Goal: Task Accomplishment & Management: Manage account settings

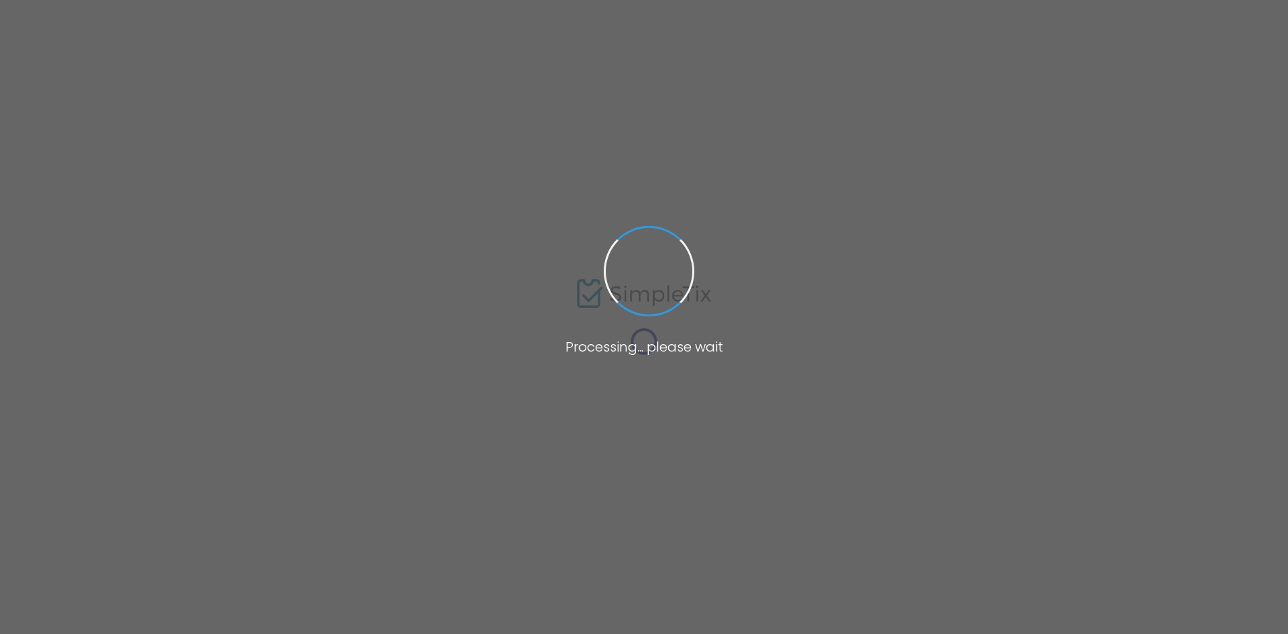
type input "david benjamin"
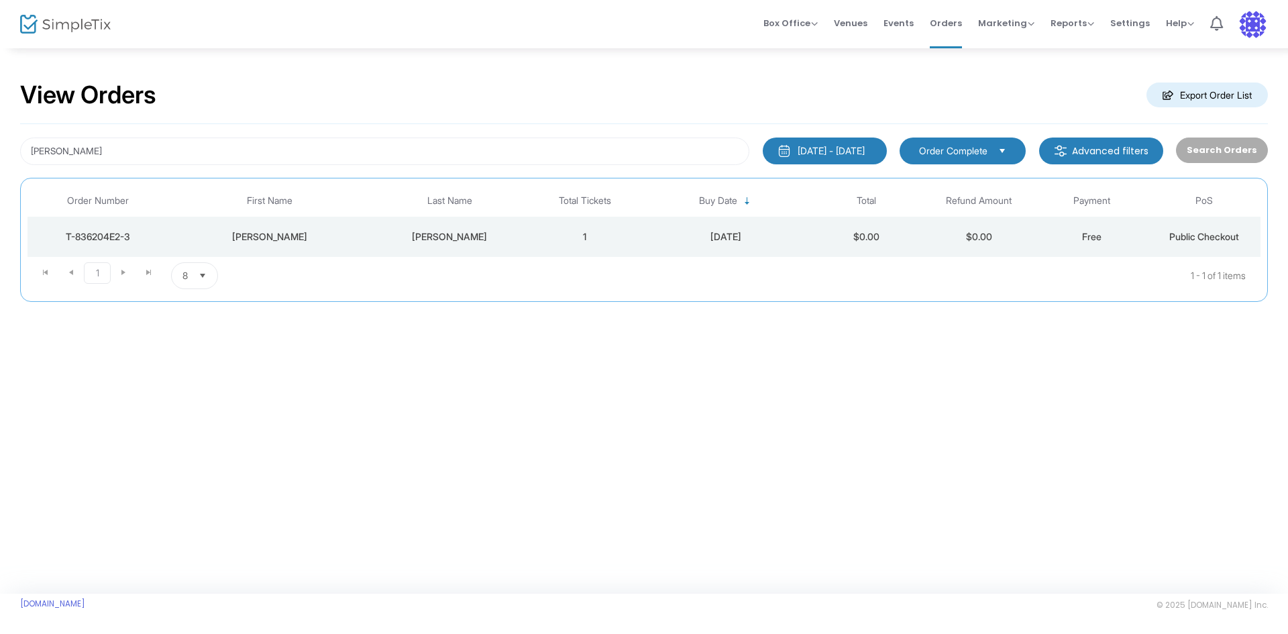
click at [492, 234] on div "Benjamin" at bounding box center [449, 236] width 151 height 13
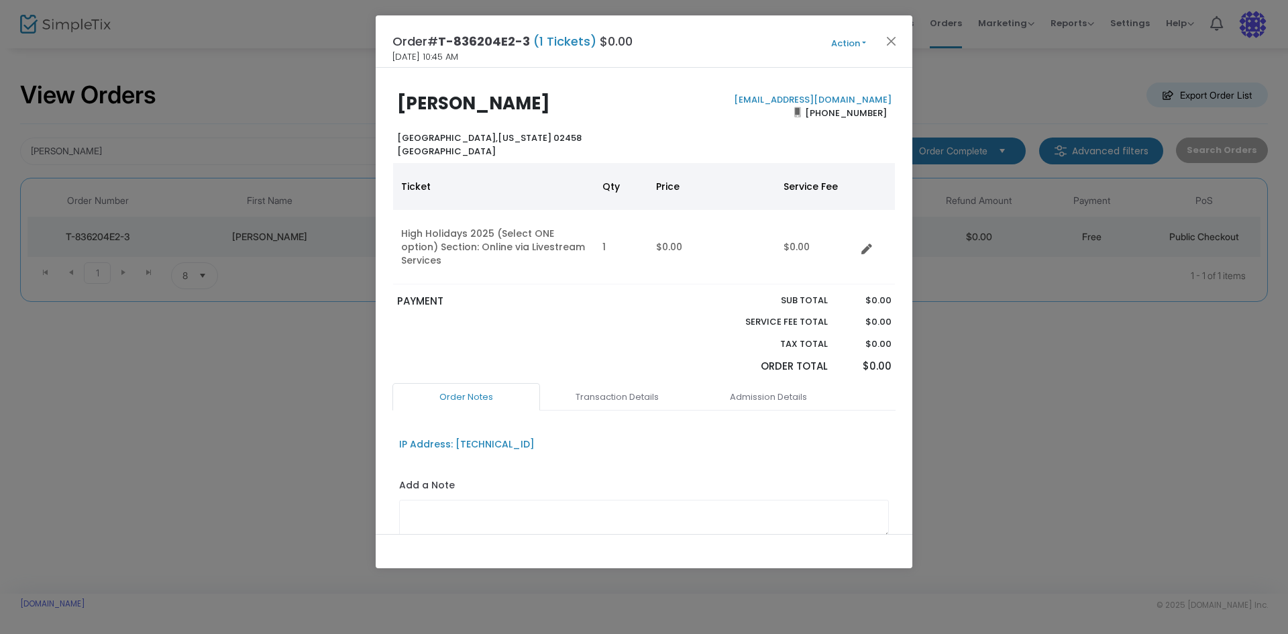
click at [840, 44] on button "Action" at bounding box center [848, 43] width 80 height 15
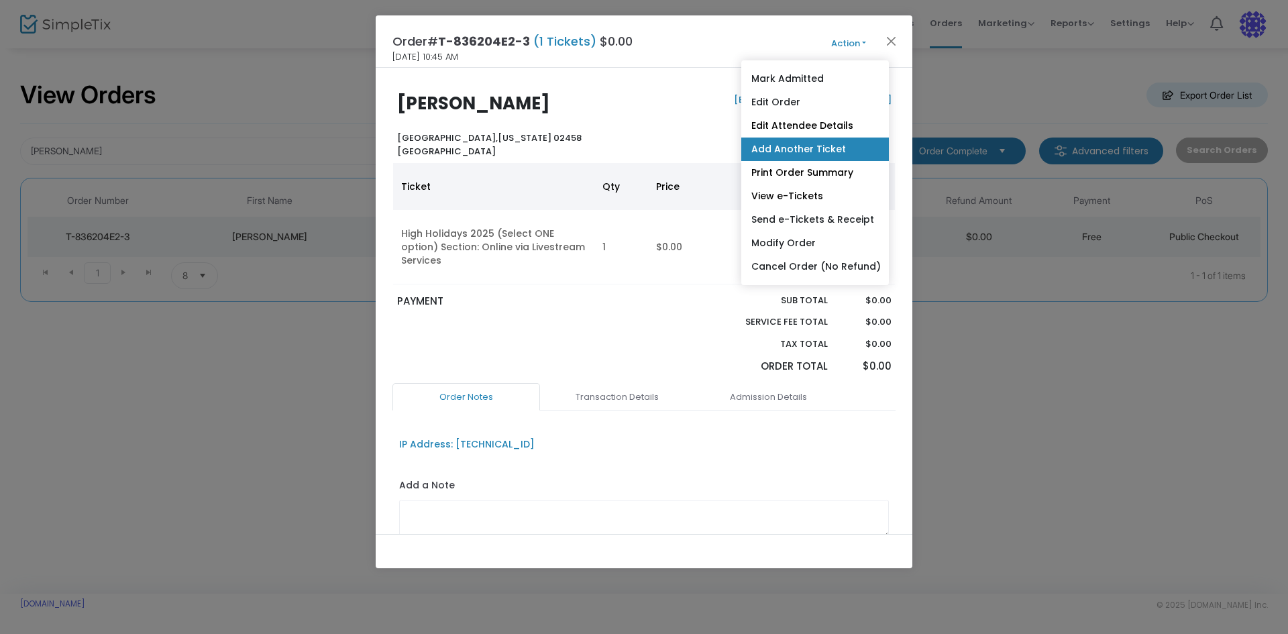
click at [833, 147] on link "Add Another Ticket" at bounding box center [815, 148] width 148 height 23
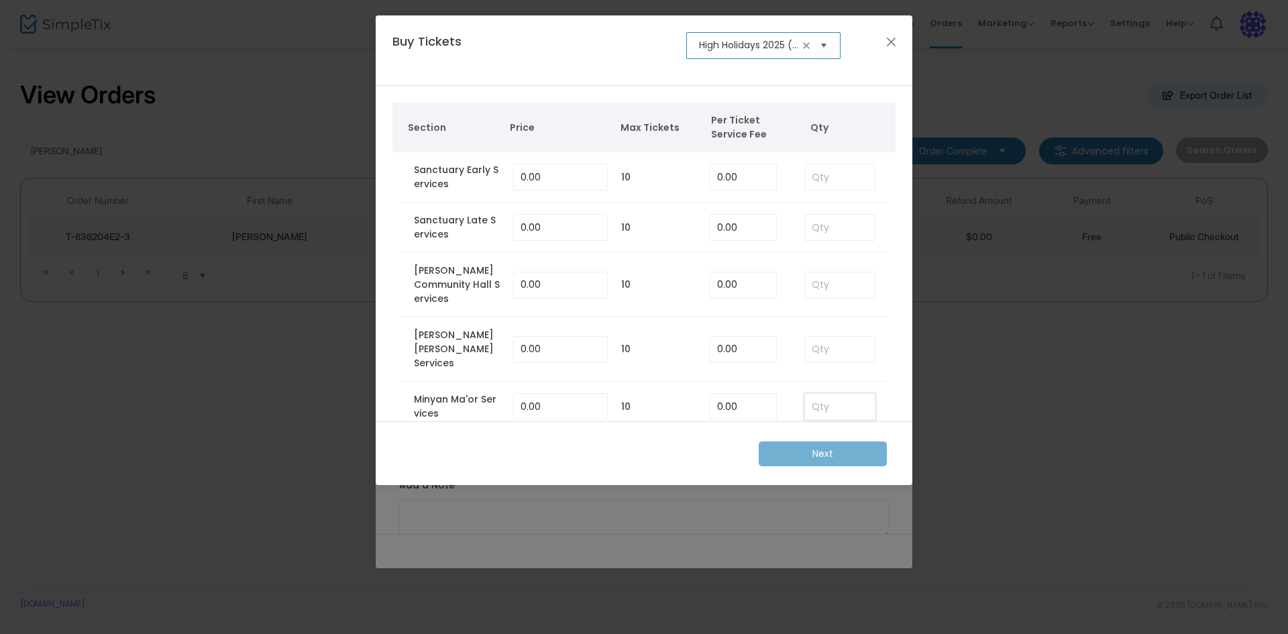
click at [836, 394] on input at bounding box center [840, 406] width 70 height 25
type input "4"
click at [840, 454] on m-button "Next" at bounding box center [823, 453] width 128 height 25
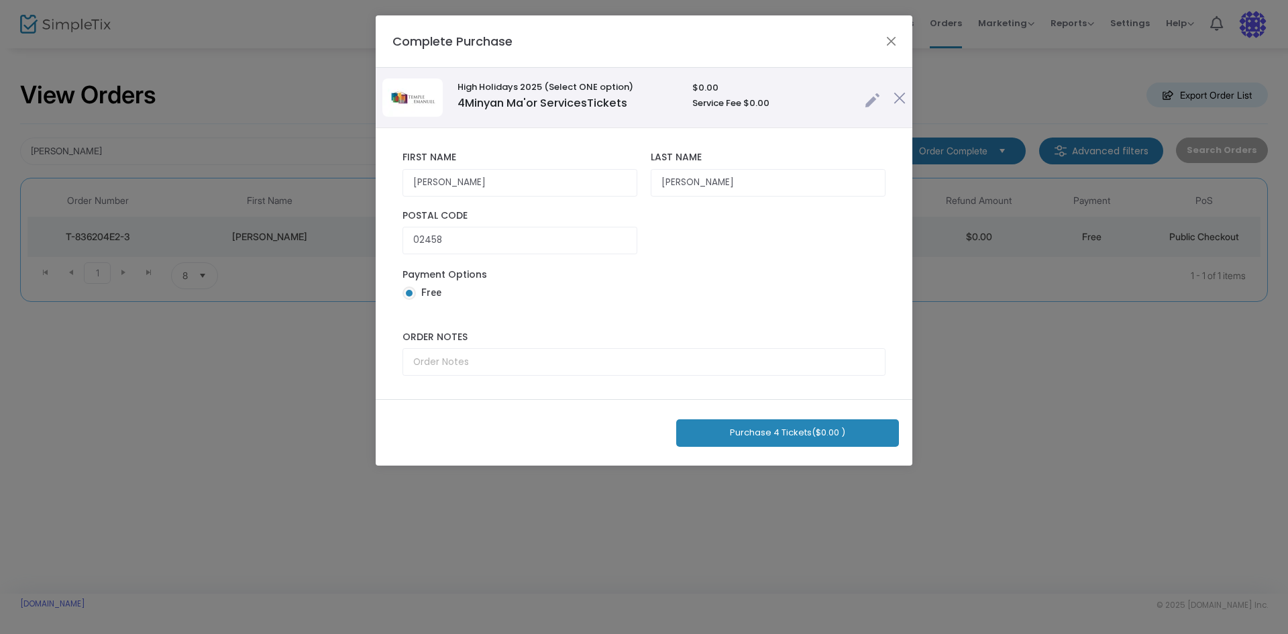
click at [747, 440] on button "Purchase 4 Tickets ($0.00 )" at bounding box center [787, 432] width 223 height 27
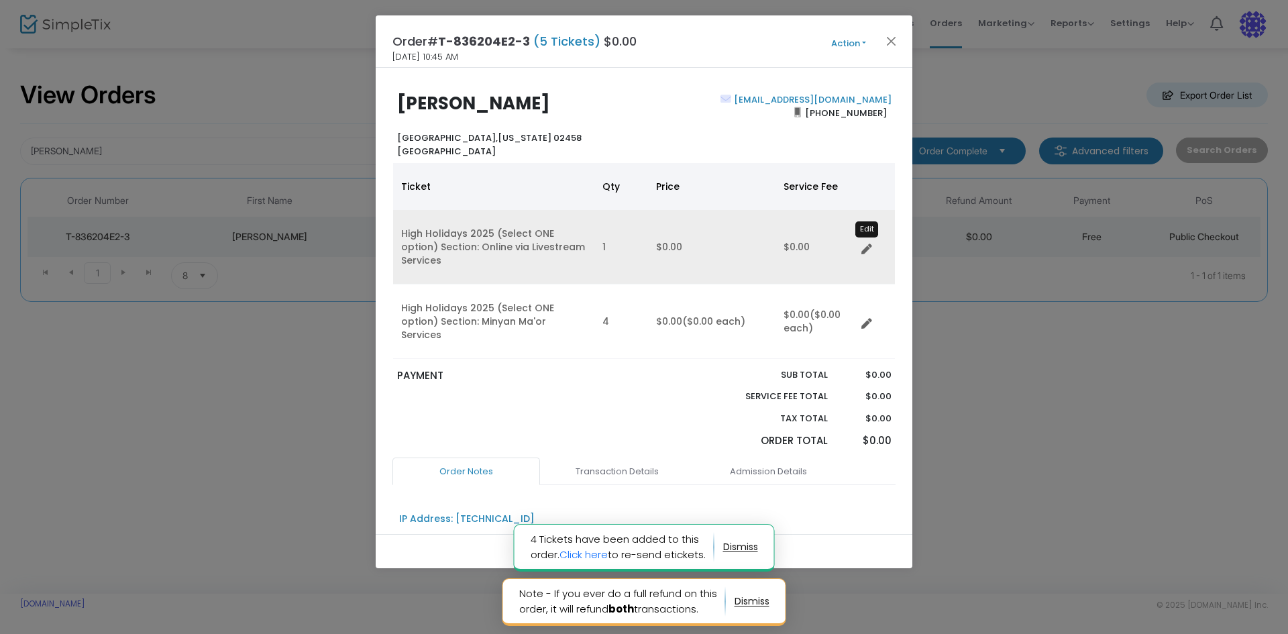
click at [867, 244] on icon "Data table" at bounding box center [866, 249] width 11 height 11
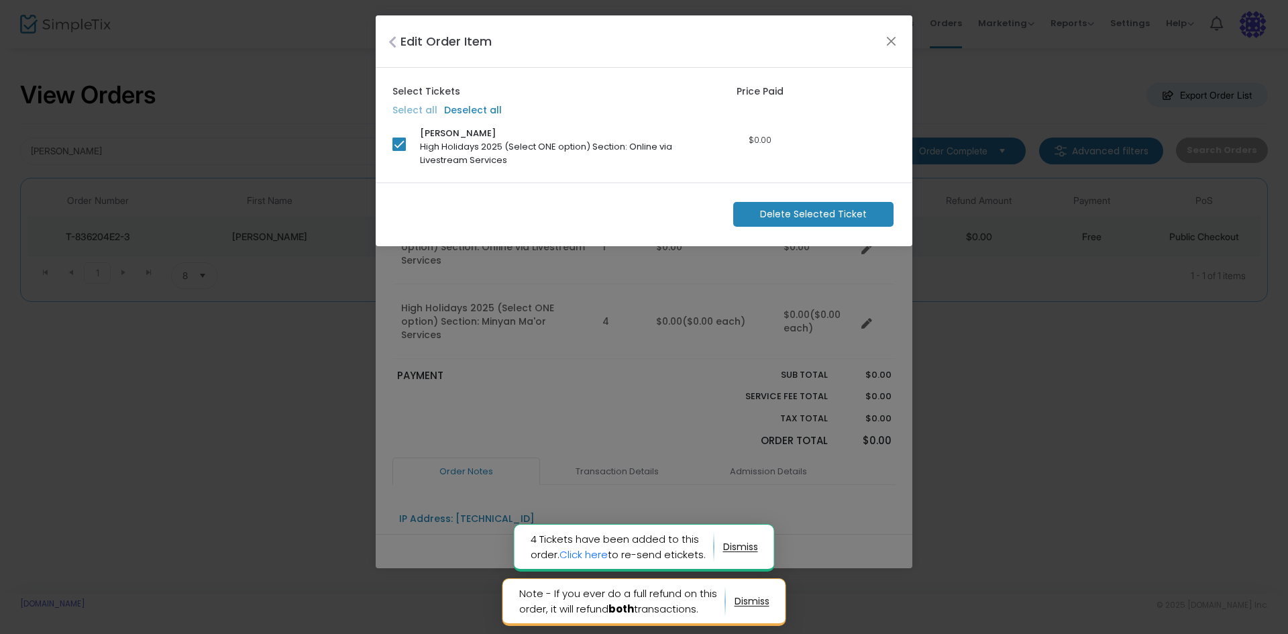
click at [834, 215] on span "Delete Selected Ticket" at bounding box center [813, 214] width 107 height 14
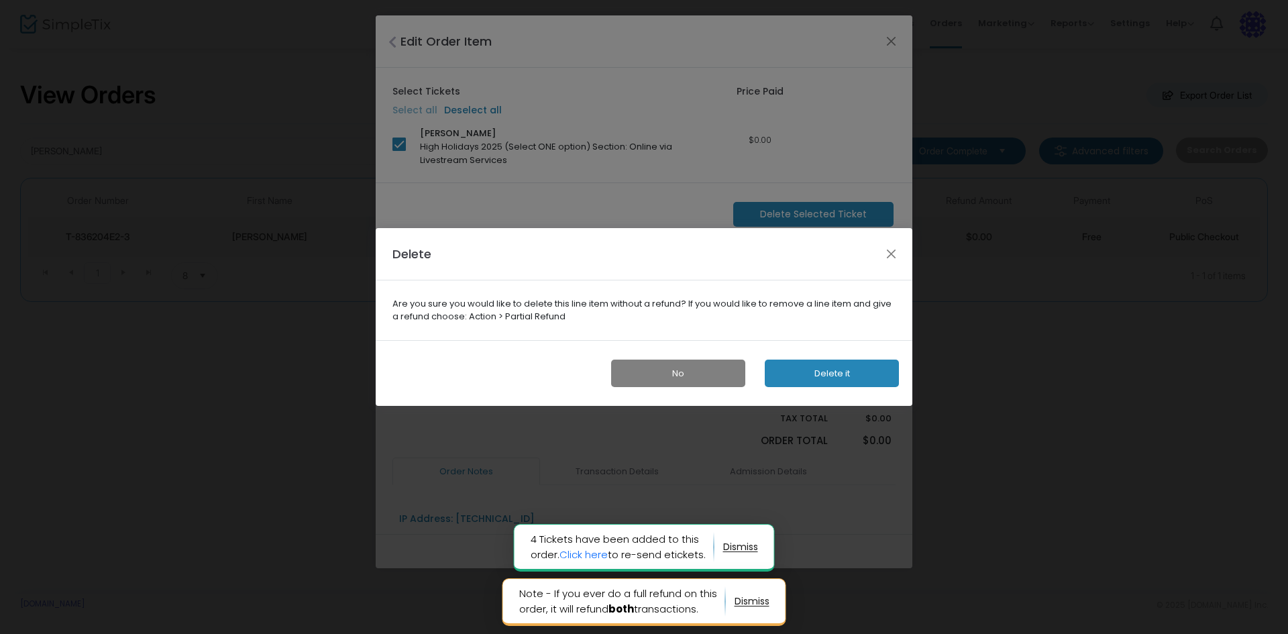
click at [820, 376] on button "Delete it" at bounding box center [832, 372] width 134 height 27
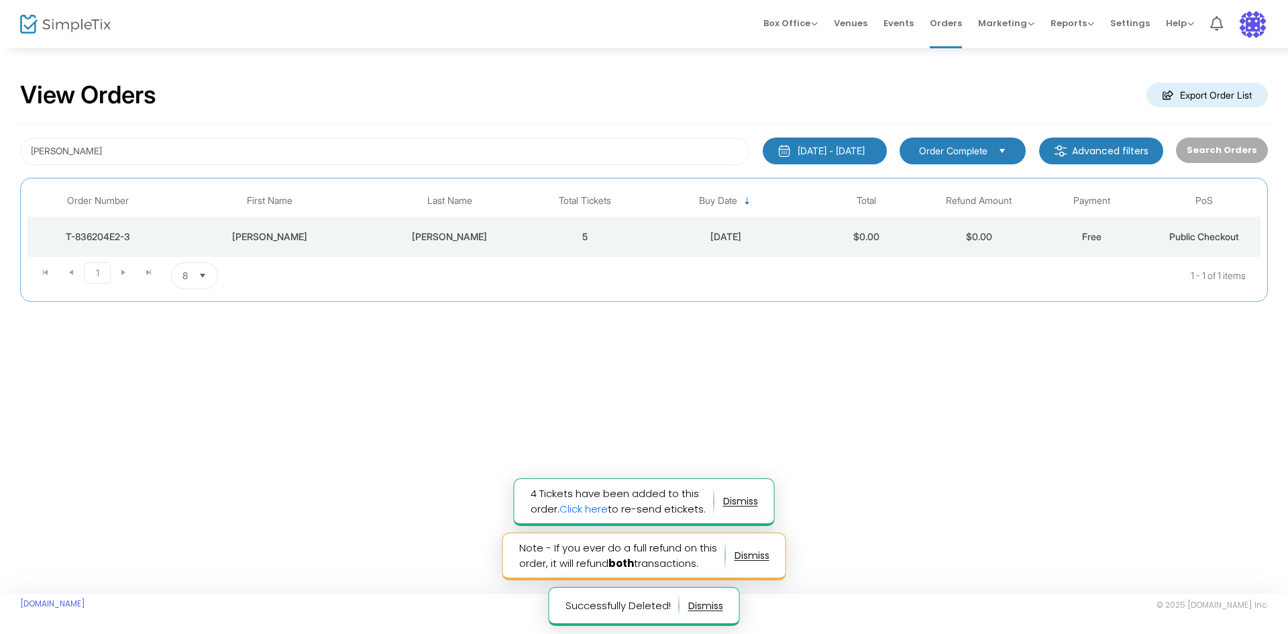
click at [567, 228] on td "5" at bounding box center [584, 237] width 113 height 40
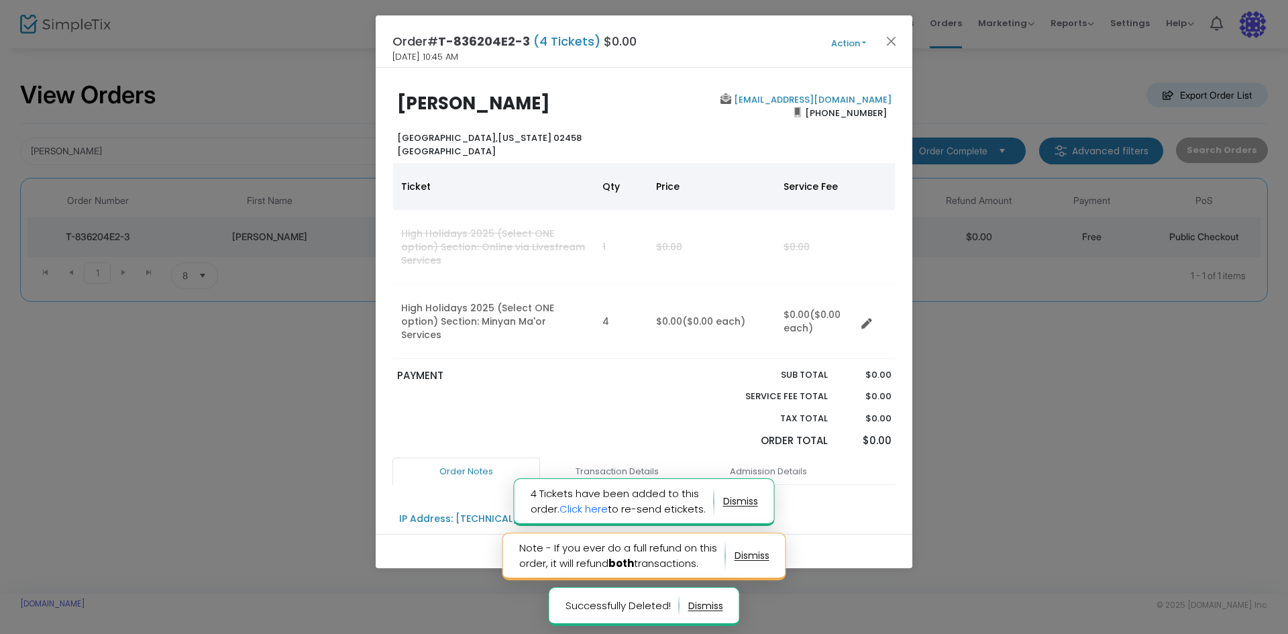
click at [856, 34] on span "Action Mark Admitted Edit Order Edit Attendee Details Add Another Ticket Print …" at bounding box center [873, 41] width 77 height 15
click at [856, 39] on button "Action" at bounding box center [848, 43] width 80 height 15
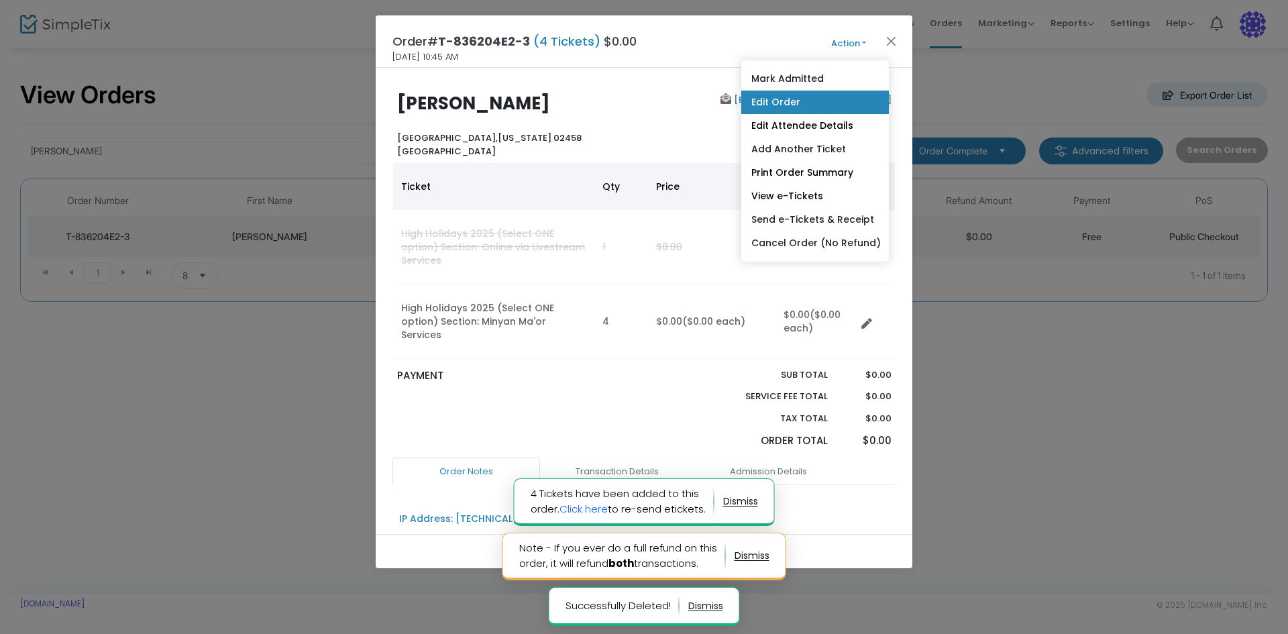
click at [820, 95] on link "Edit Order" at bounding box center [815, 102] width 148 height 23
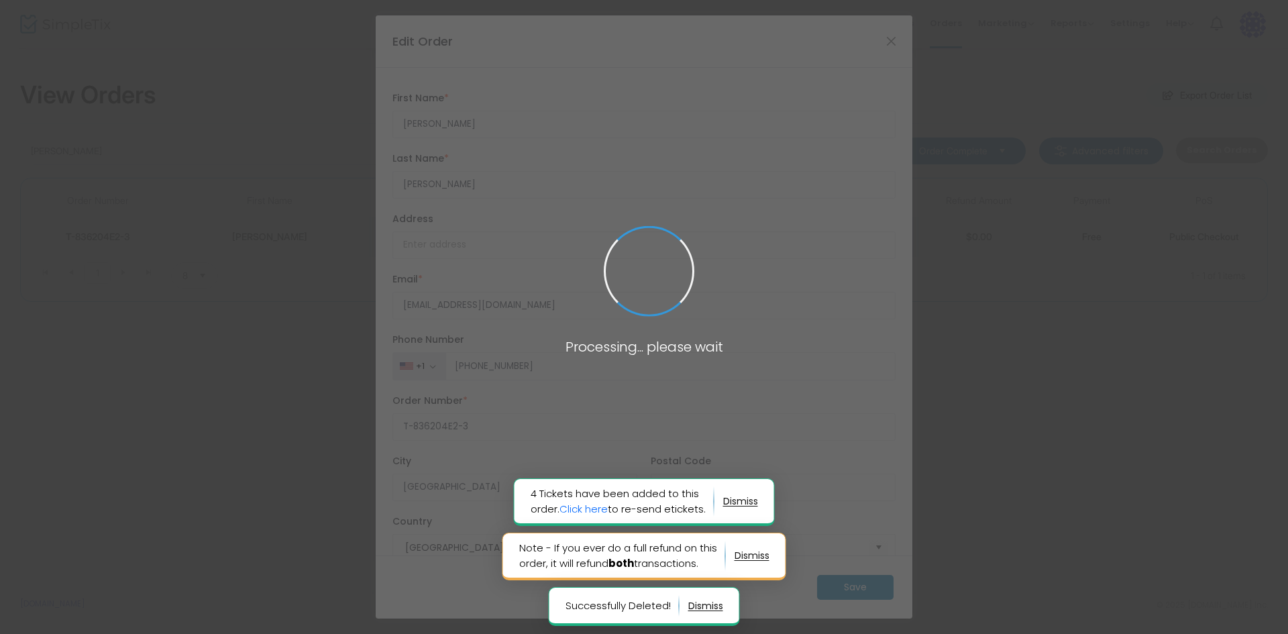
type input "Massachusetts"
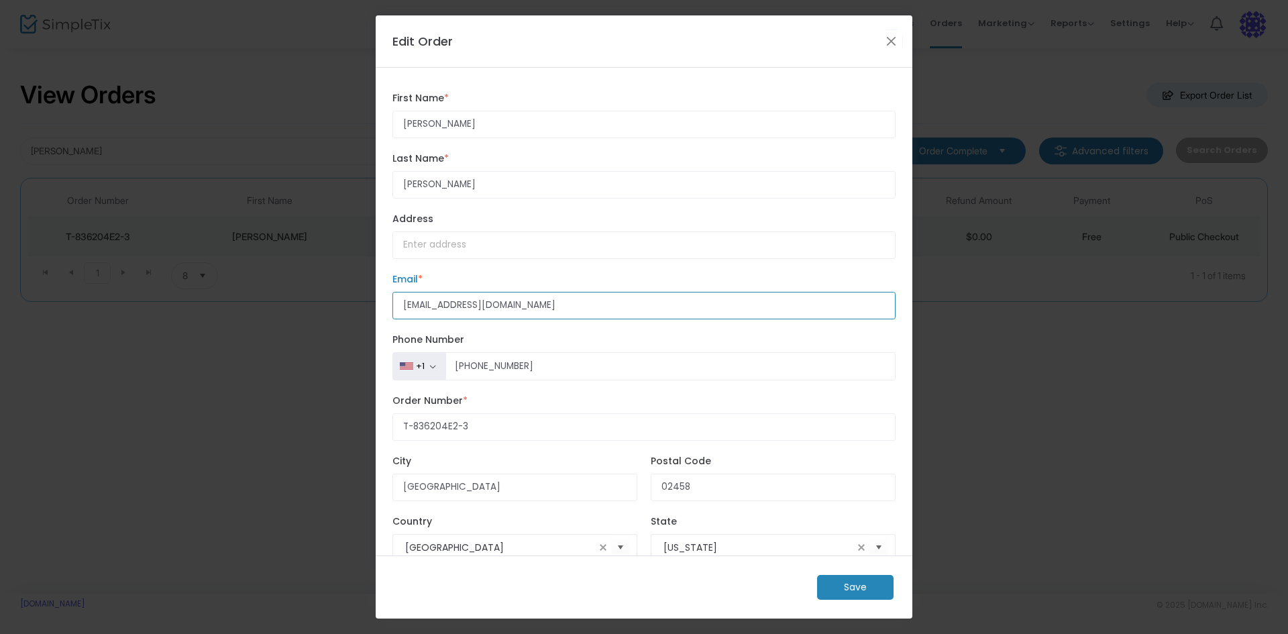
drag, startPoint x: 588, startPoint y: 303, endPoint x: 338, endPoint y: 301, distance: 249.5
click at [338, 301] on ngb-modal-window "Edit Order David First Name * First Name is required. Benjamin Last Name * Last…" at bounding box center [644, 317] width 1288 height 634
paste input "d.i.r.benjamin@gmai"
type input "d.i.r.benjamin@gmail.com"
click at [836, 592] on m-button "Save" at bounding box center [855, 587] width 76 height 25
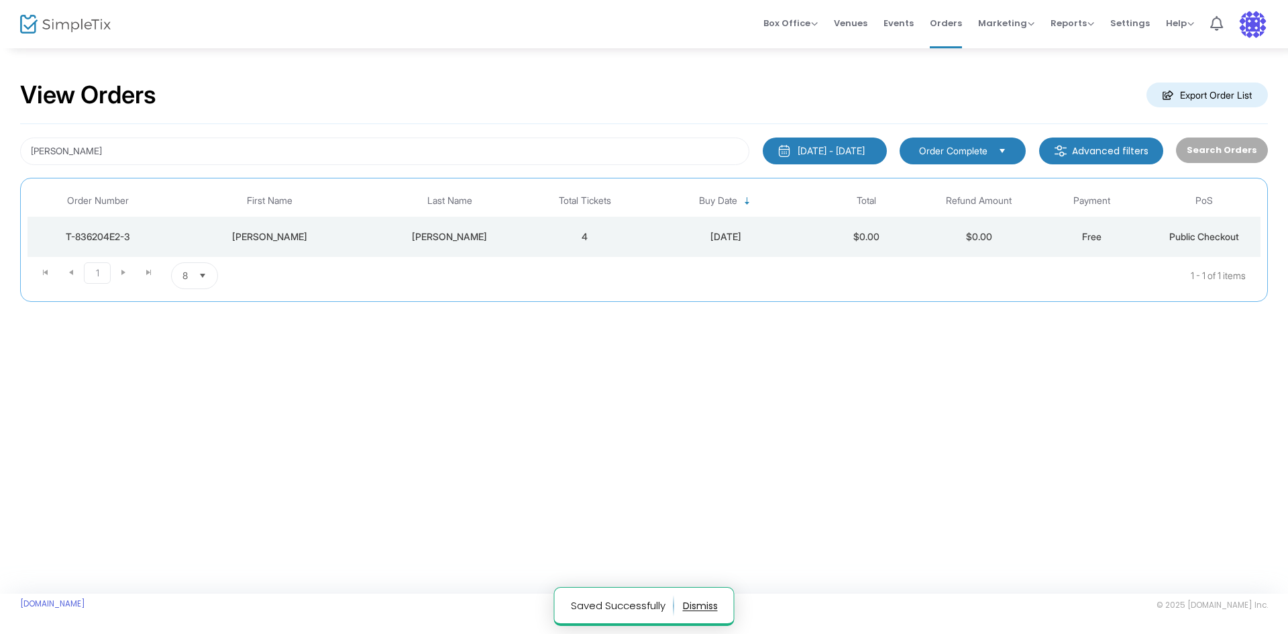
click at [502, 227] on td "Benjamin" at bounding box center [450, 237] width 158 height 40
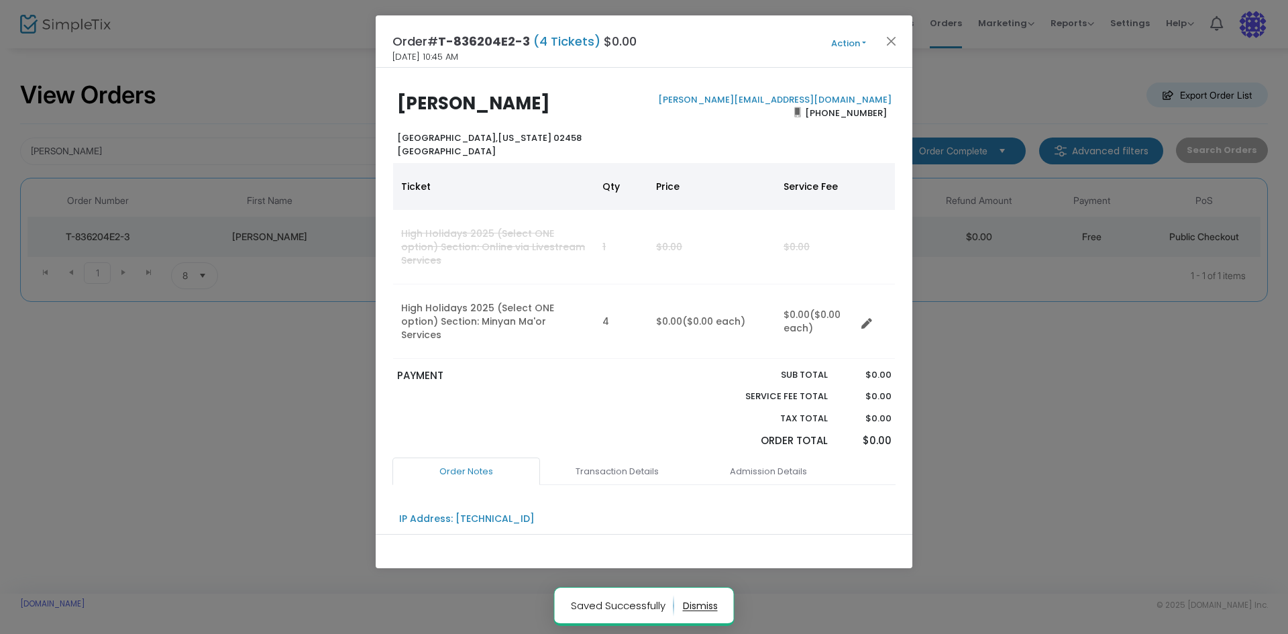
click at [849, 41] on button "Action" at bounding box center [848, 43] width 80 height 15
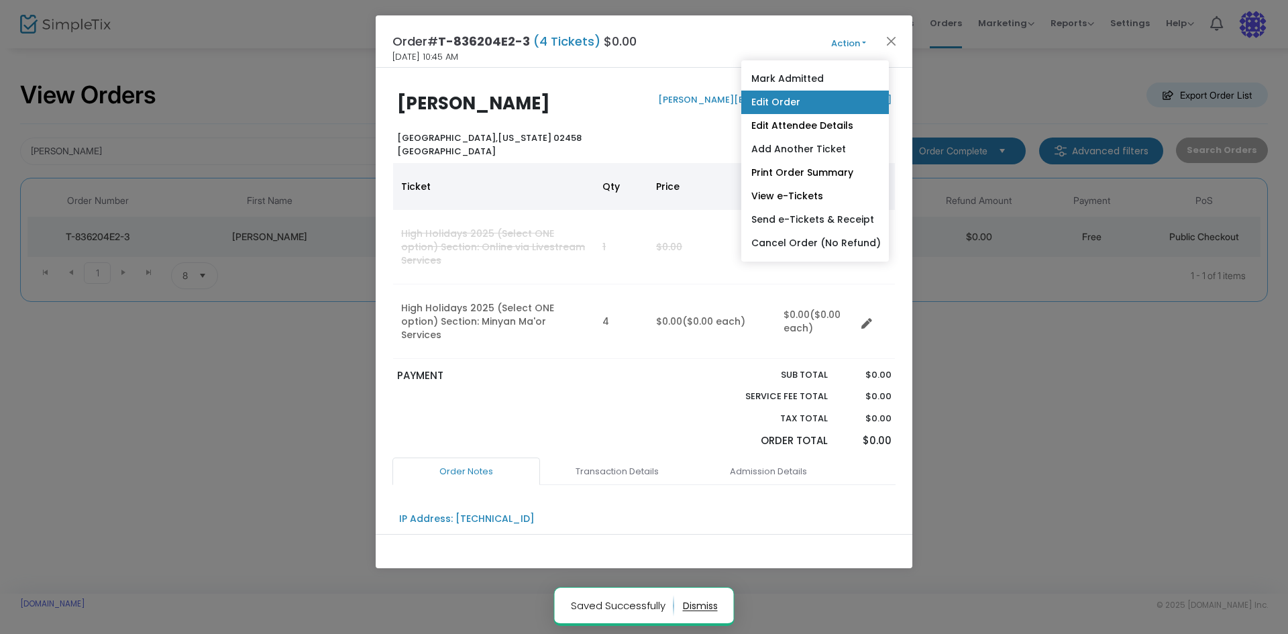
click at [816, 96] on link "Edit Order" at bounding box center [815, 102] width 148 height 23
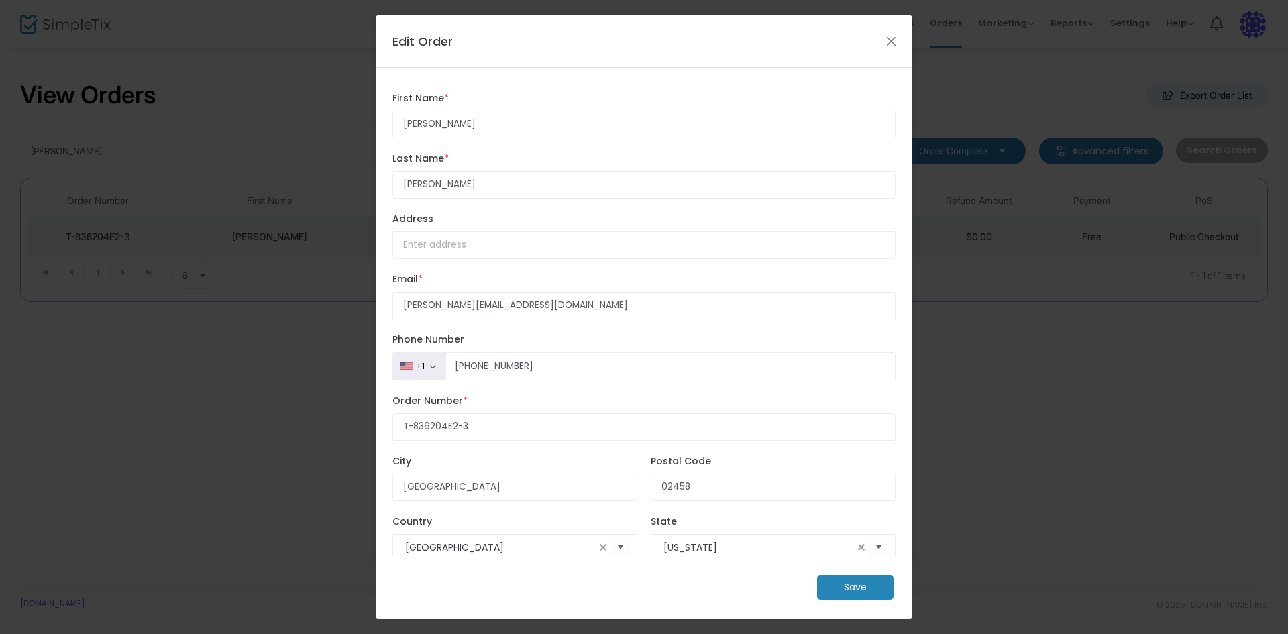
click at [893, 37] on button "Close" at bounding box center [891, 40] width 17 height 17
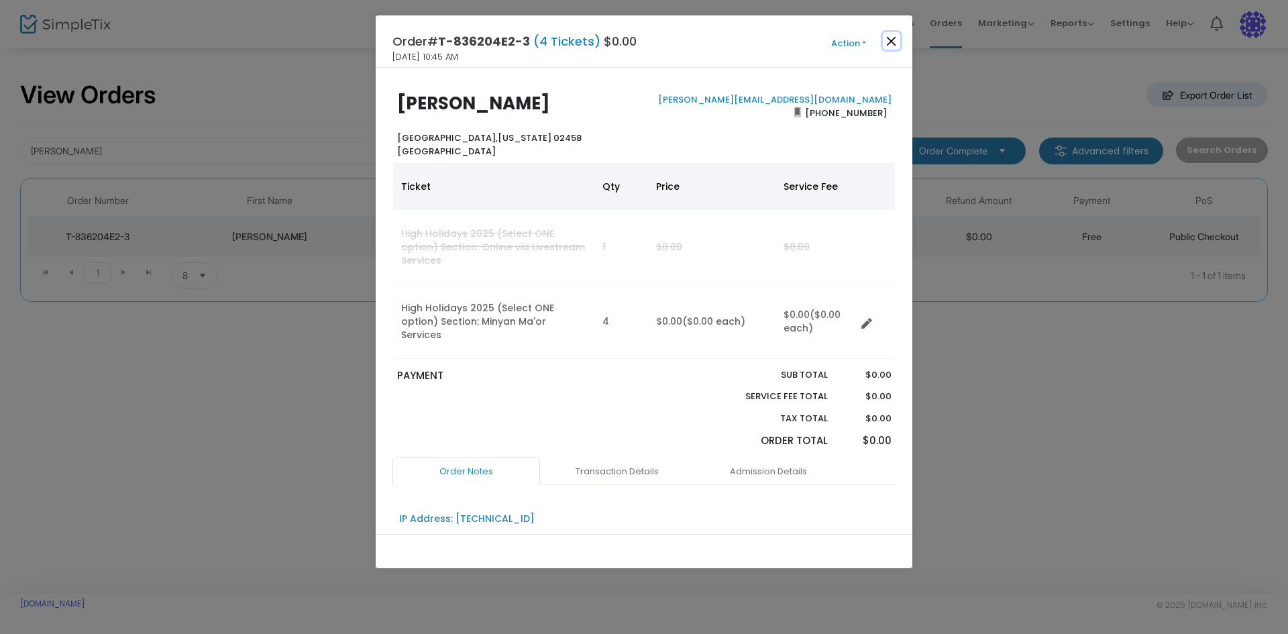
click at [886, 37] on button "Close" at bounding box center [891, 40] width 17 height 17
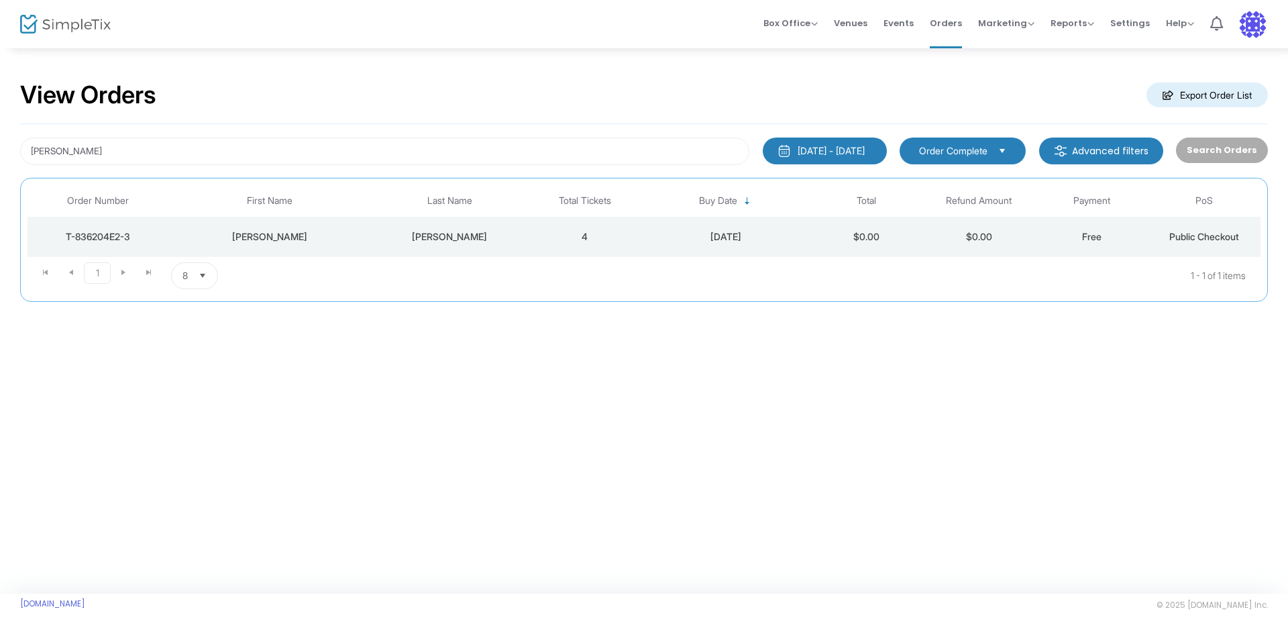
click at [742, 223] on td "9/22/2025" at bounding box center [725, 237] width 169 height 40
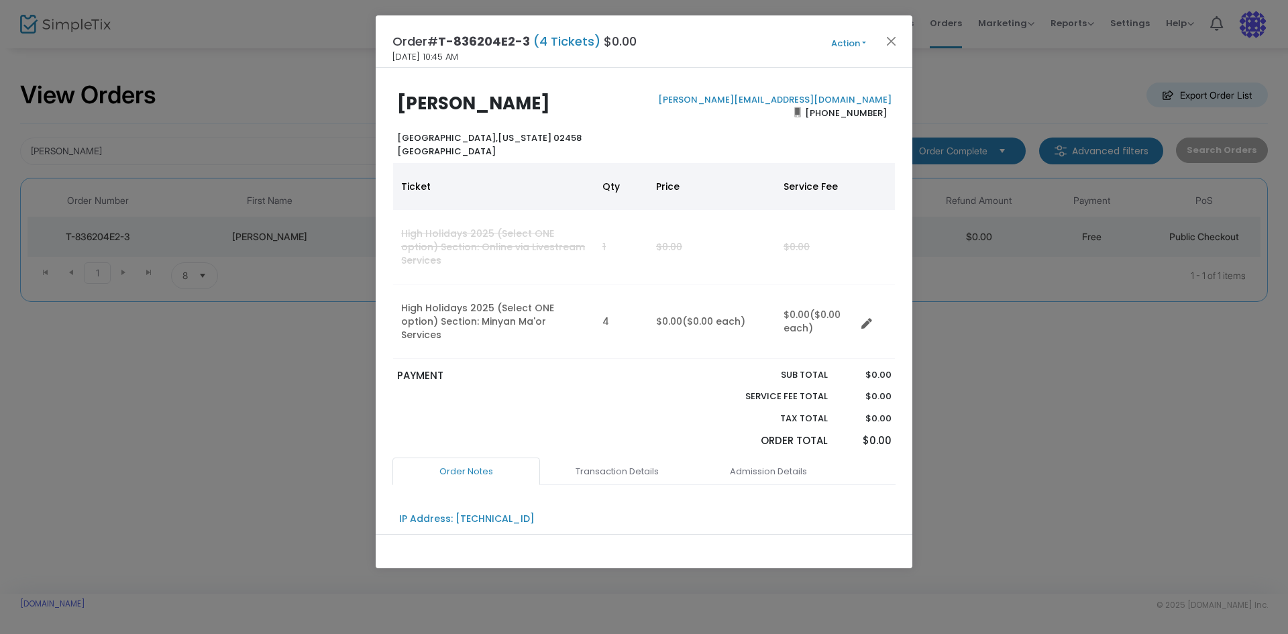
click at [843, 42] on button "Action" at bounding box center [848, 43] width 80 height 15
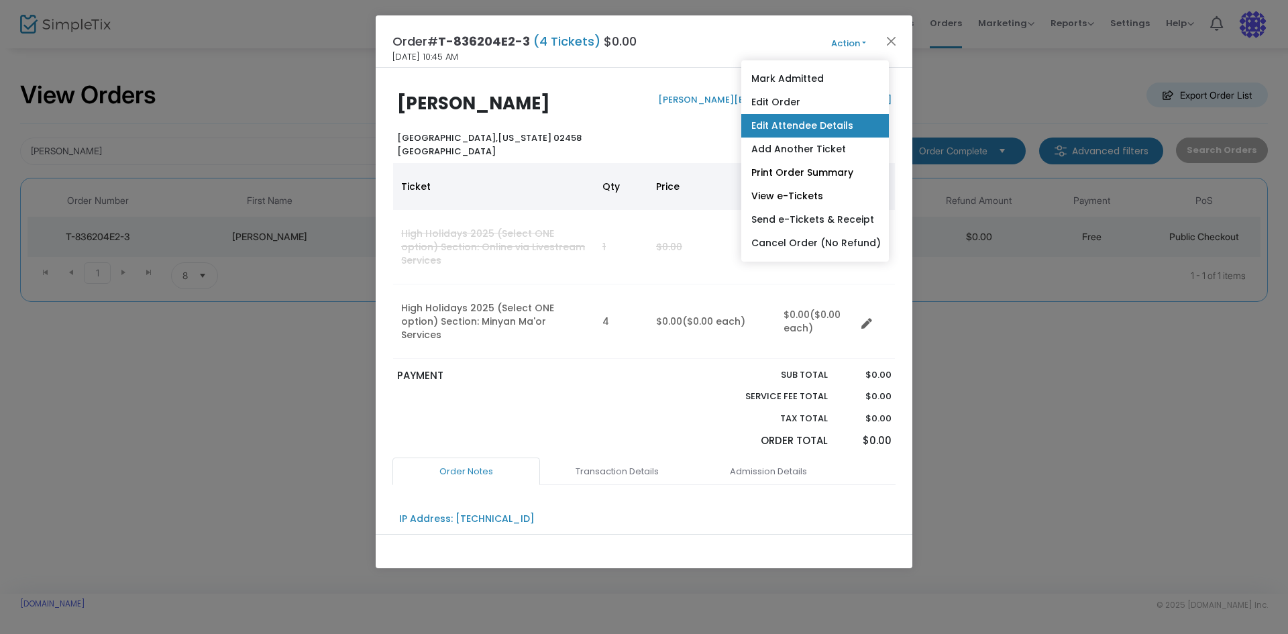
click at [838, 127] on link "Edit Attendee Details" at bounding box center [815, 125] width 148 height 23
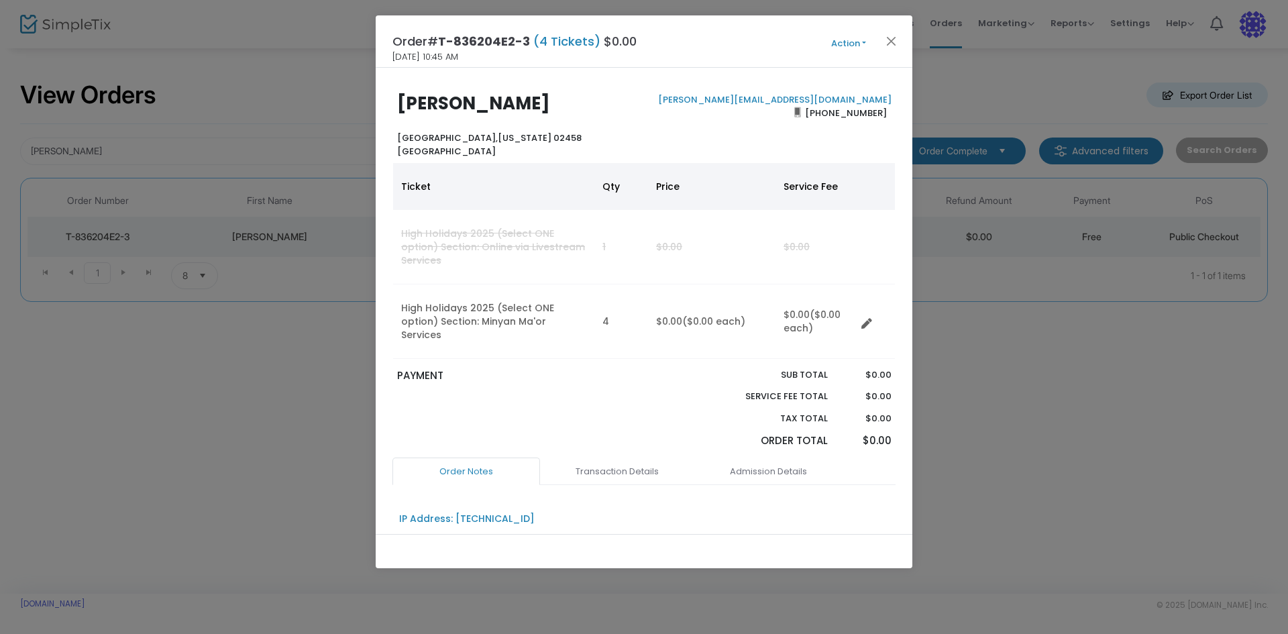
click at [866, 32] on div "Order# T-836204E2-3 (4 Tickets) $0.00 9/22/2025 10:45 AM Action Mark Admitted E…" at bounding box center [644, 41] width 537 height 52
click at [855, 43] on button "Action" at bounding box center [848, 43] width 80 height 15
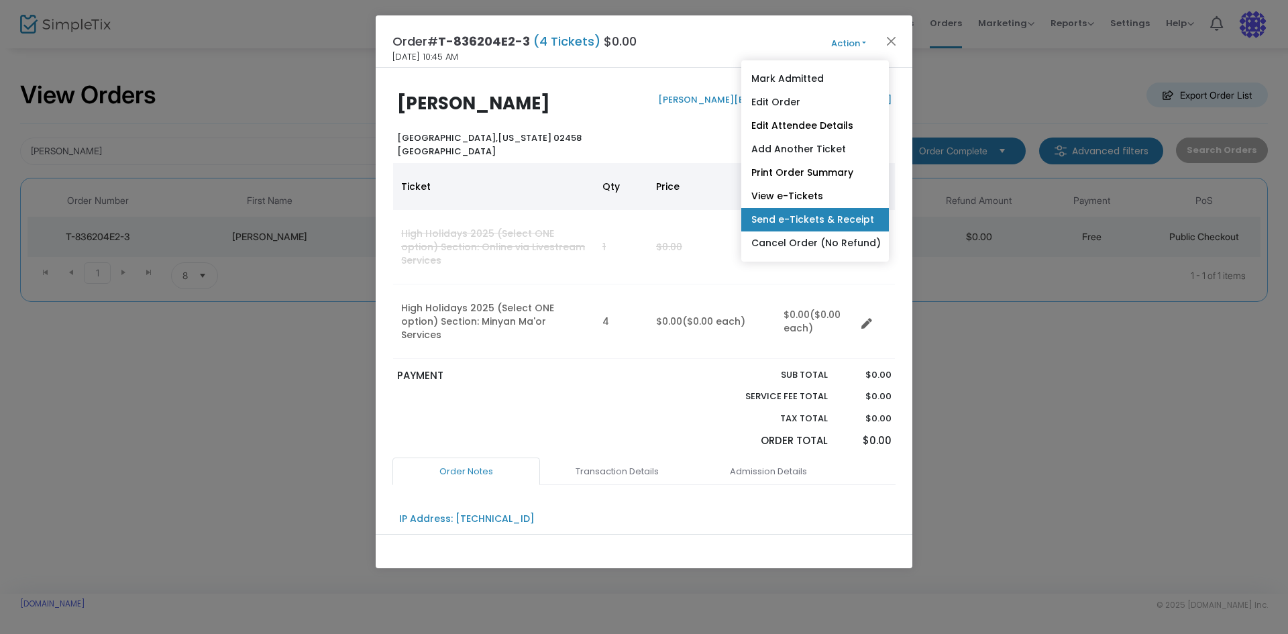
click at [838, 215] on link "Send e-Tickets & Receipt" at bounding box center [815, 219] width 148 height 23
type input "d.i.r.benjamin@gmail.com"
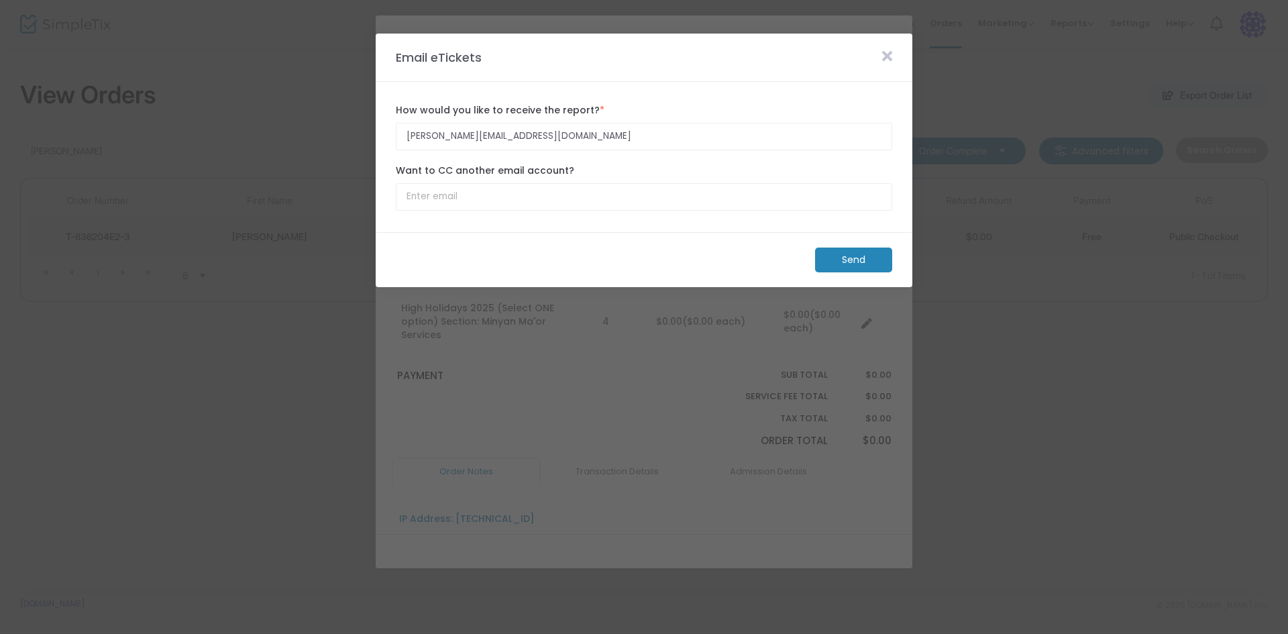
click at [857, 250] on m-button "Send" at bounding box center [853, 259] width 77 height 25
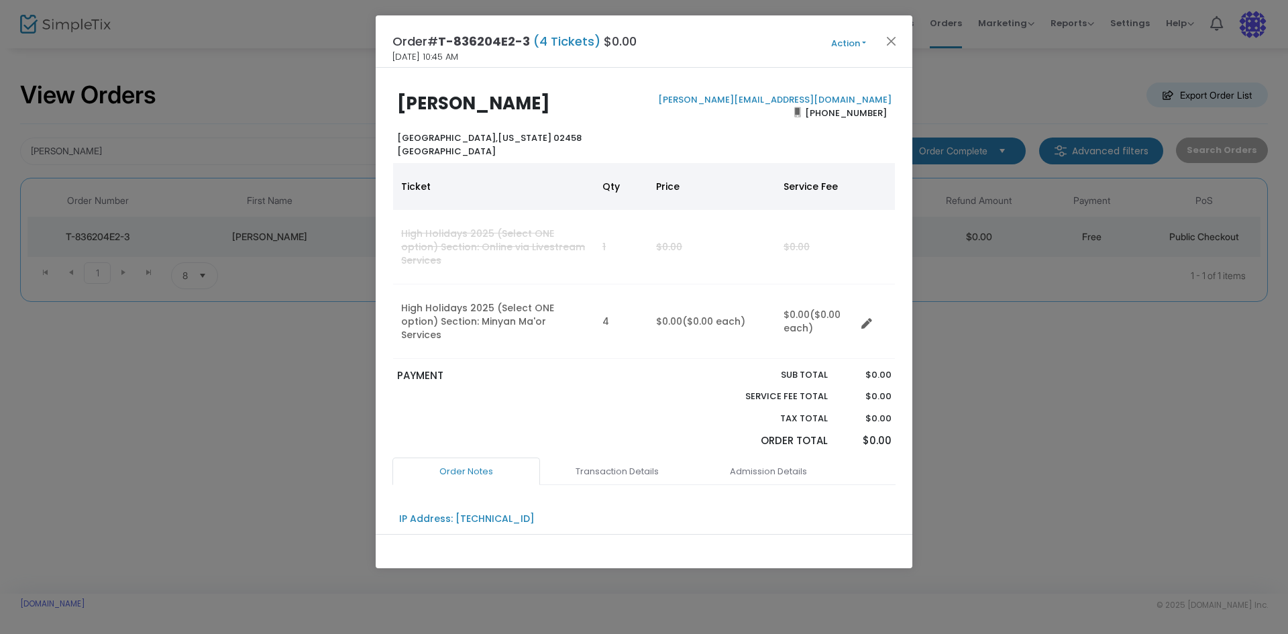
click at [833, 45] on button "Action" at bounding box center [848, 43] width 80 height 15
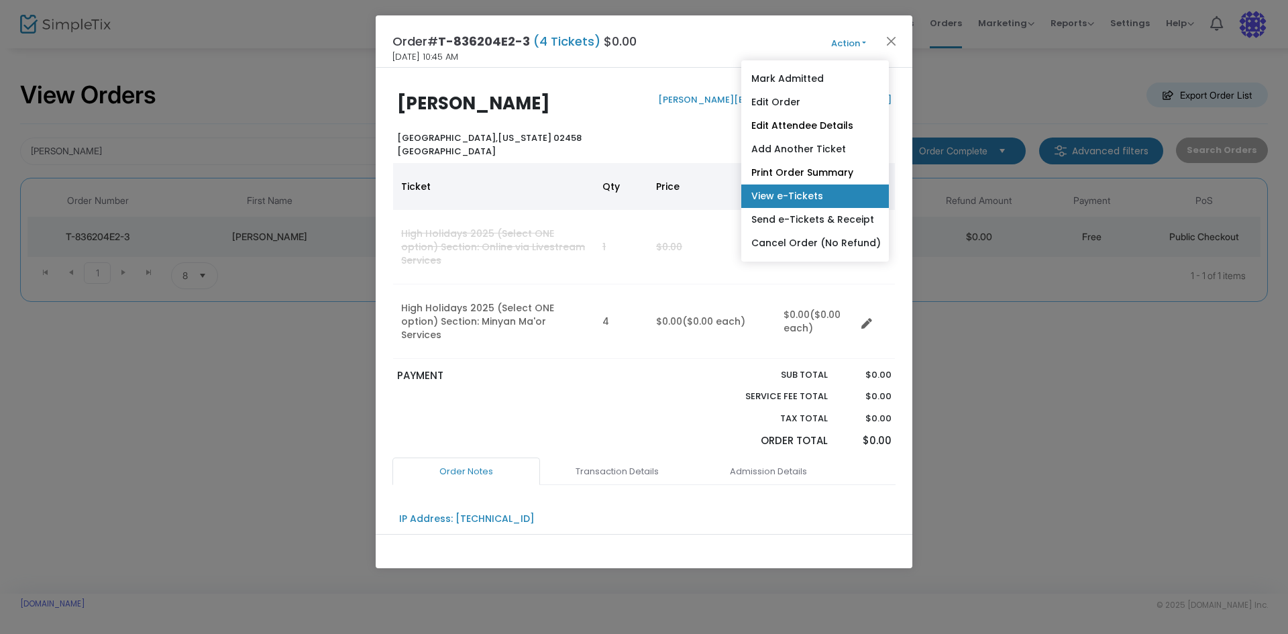
click at [808, 192] on link "View e-Tickets" at bounding box center [815, 195] width 148 height 23
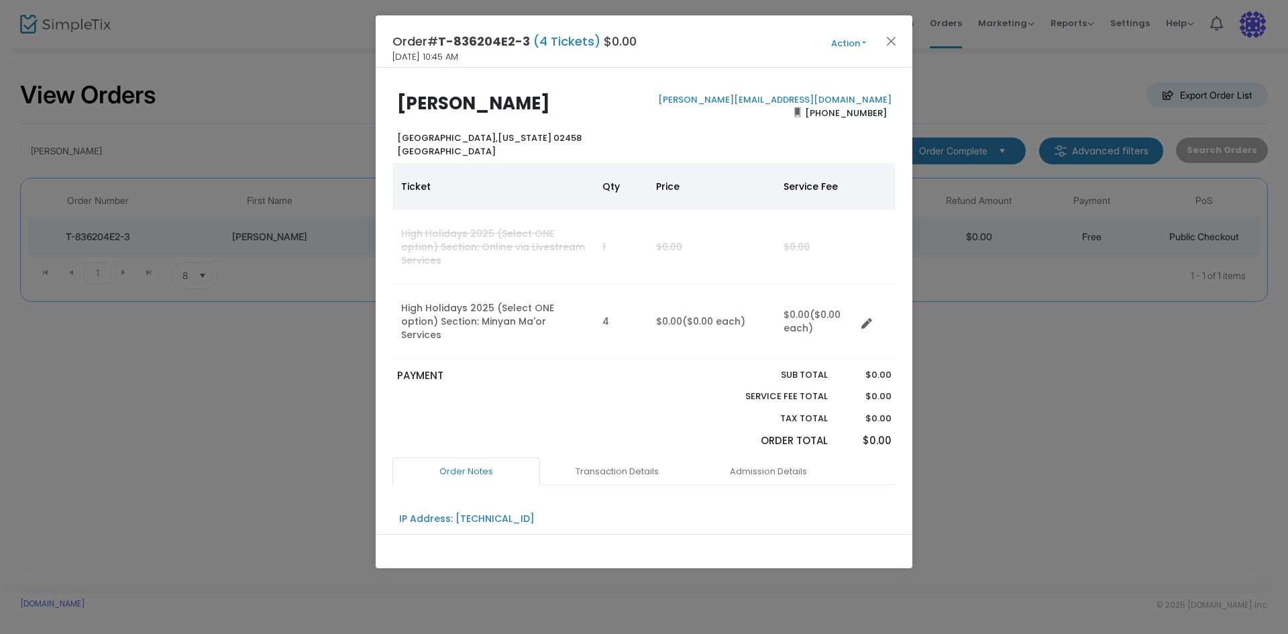
drag, startPoint x: 891, startPoint y: 47, endPoint x: 869, endPoint y: 52, distance: 22.0
click at [891, 47] on button "Close" at bounding box center [891, 40] width 17 height 17
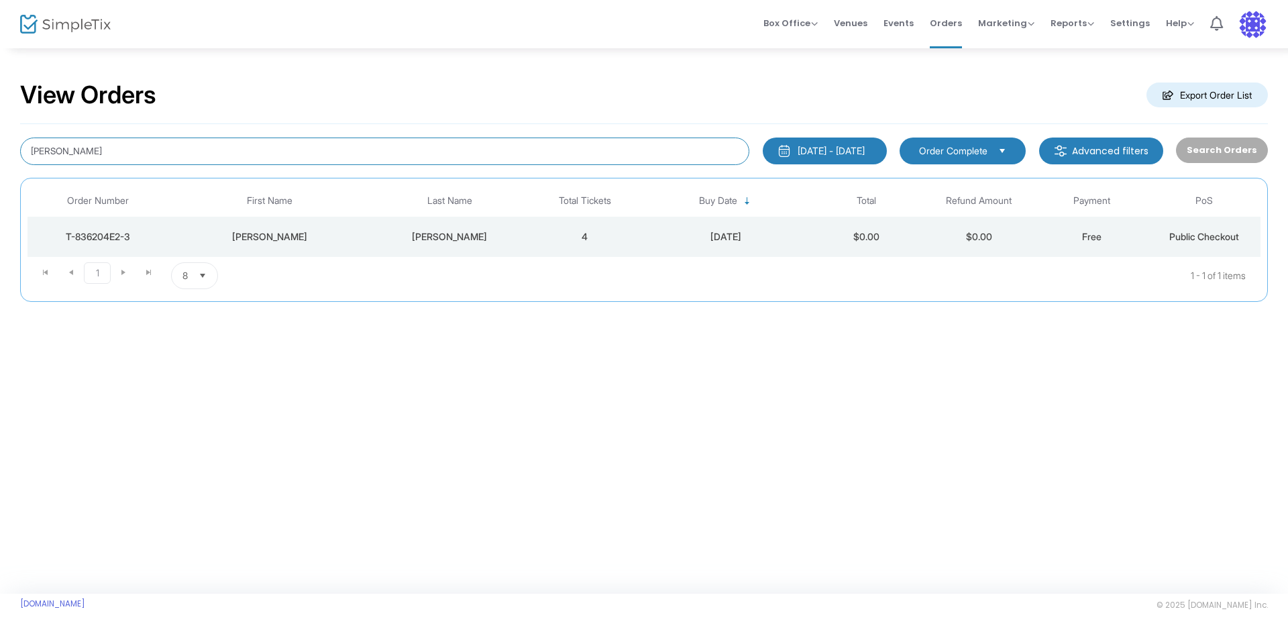
drag, startPoint x: 123, startPoint y: 155, endPoint x: 8, endPoint y: 150, distance: 114.8
click at [8, 150] on div "View Orders Export Order List david benjamin 6/22/2025 - 9/22/2025 Last 30 Days…" at bounding box center [644, 198] width 1288 height 302
type input "sid kadish"
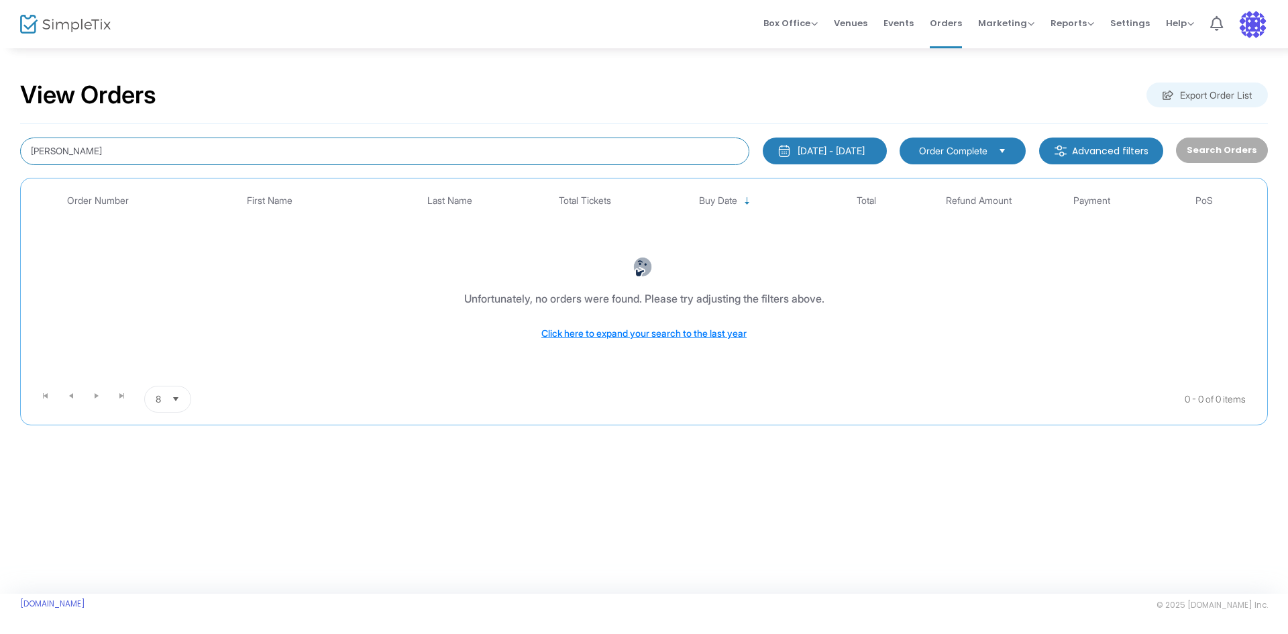
drag, startPoint x: 99, startPoint y: 153, endPoint x: 11, endPoint y: 151, distance: 88.6
click at [11, 151] on div "View Orders Export Order List sid kadish 6/22/2025 - 9/22/2025 Last 30 Days Tod…" at bounding box center [644, 259] width 1288 height 425
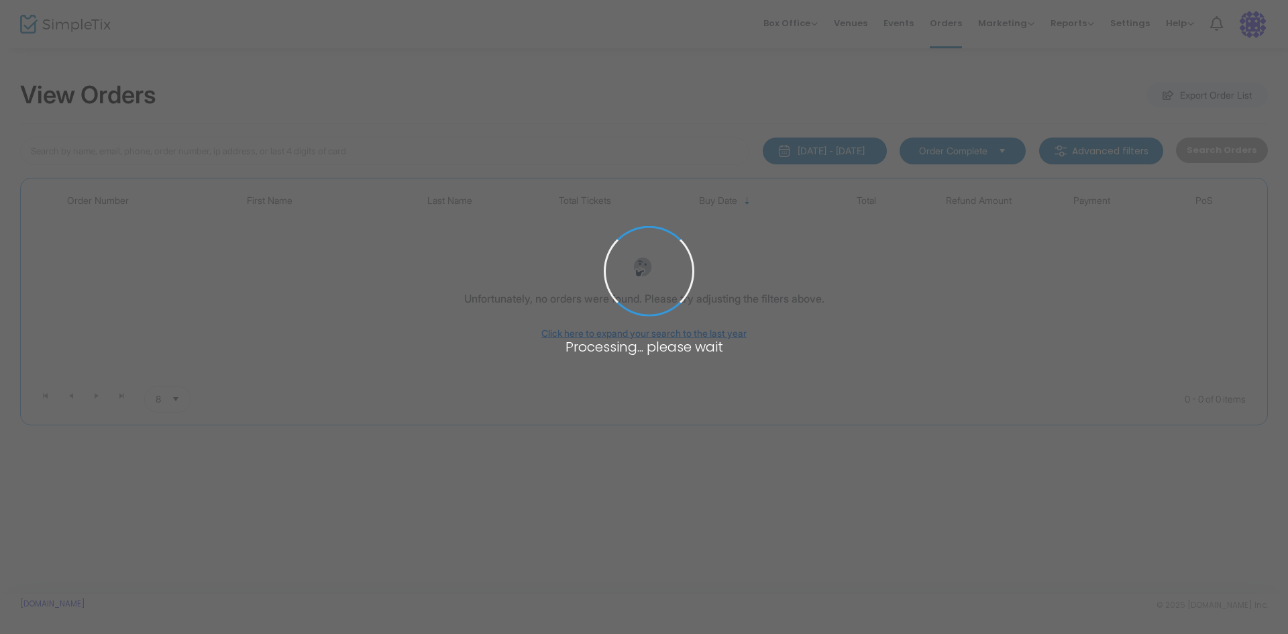
type input "shron"
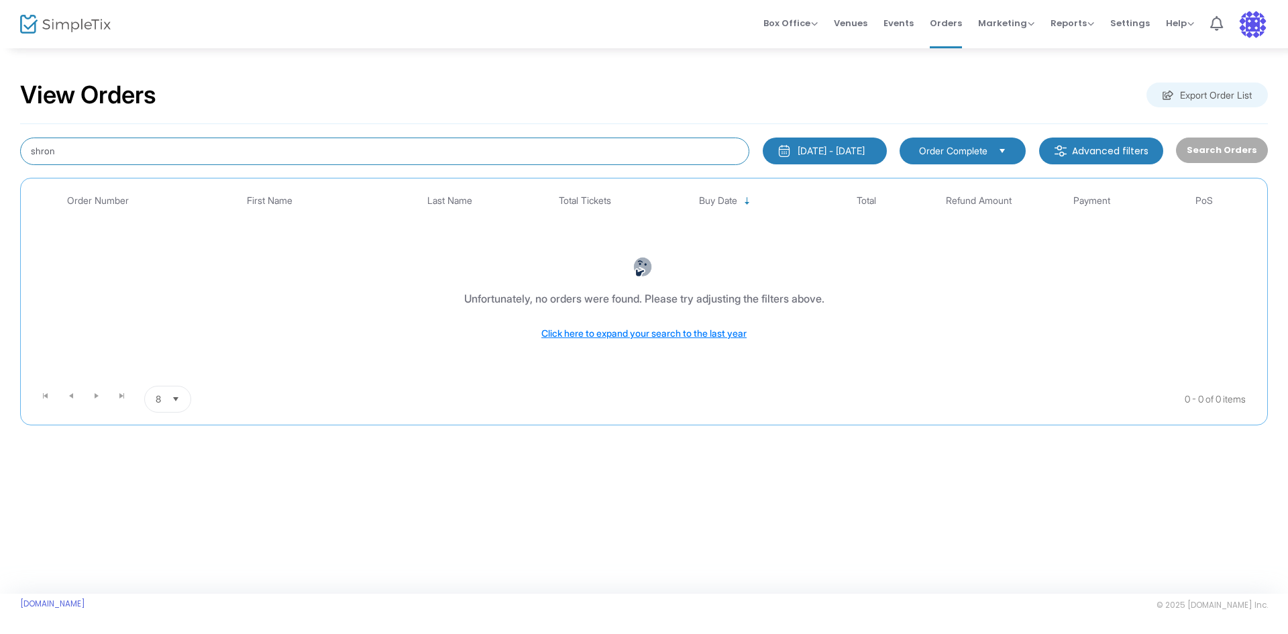
click at [127, 154] on input "shron" at bounding box center [384, 150] width 729 height 27
click at [120, 154] on input "shron" at bounding box center [384, 150] width 729 height 27
click at [886, 14] on li "Events" at bounding box center [898, 24] width 46 height 48
click at [895, 21] on span "Events" at bounding box center [898, 23] width 30 height 34
